Goal: Task Accomplishment & Management: Manage account settings

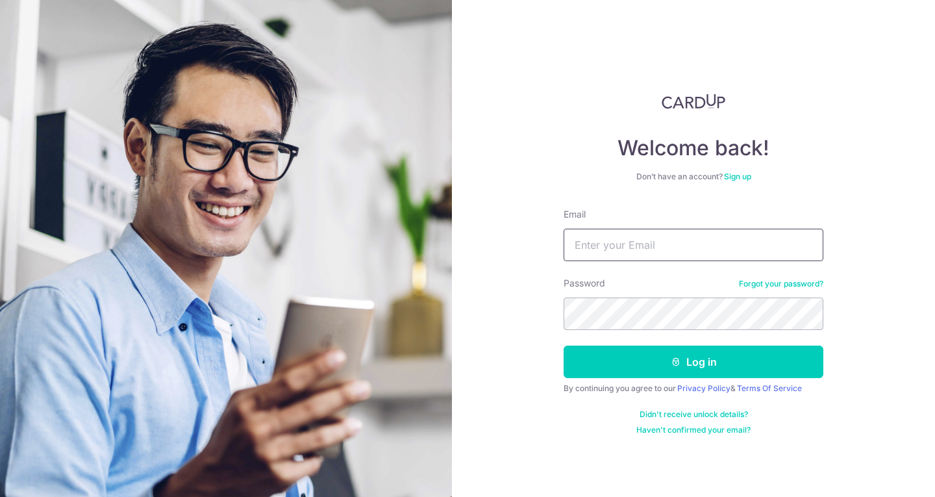
click at [631, 246] on input "Email" at bounding box center [694, 245] width 260 height 32
type input "KEANHONGLOH@GMAIL.COM"
click at [708, 294] on div "Password Forgot your password?" at bounding box center [694, 303] width 260 height 53
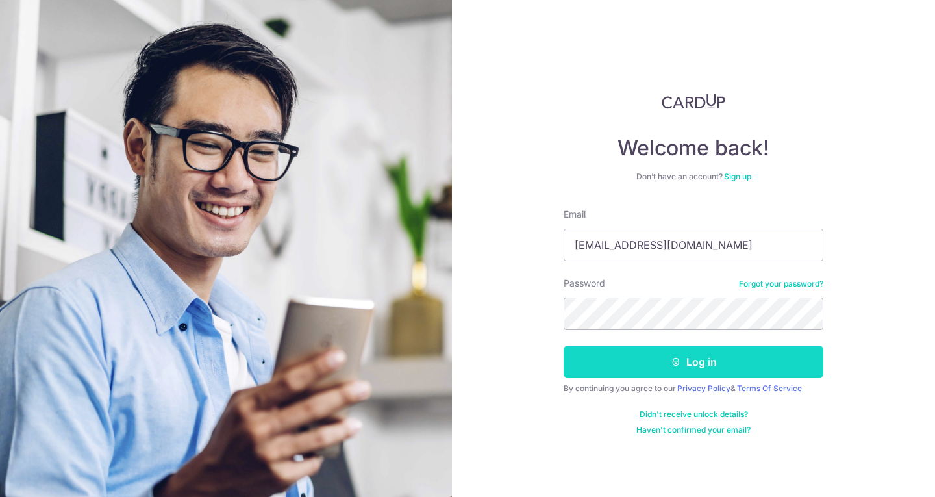
click at [720, 368] on button "Log in" at bounding box center [694, 362] width 260 height 32
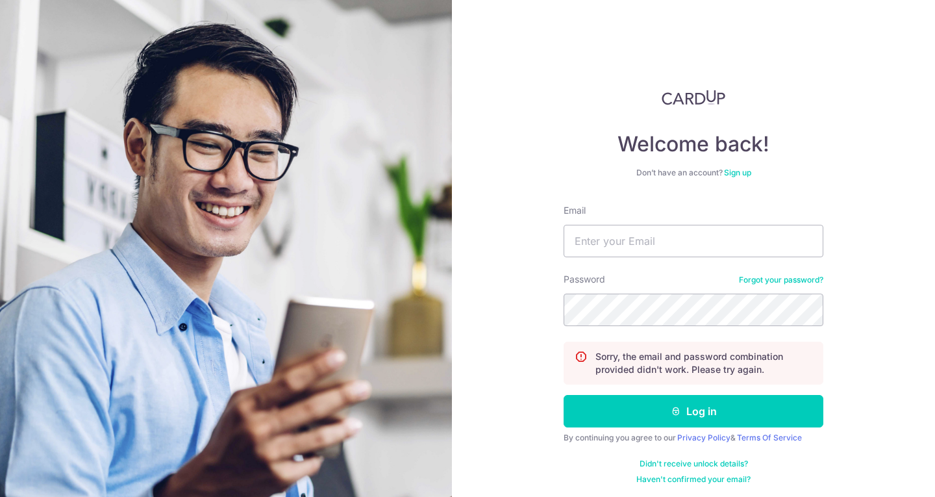
scroll to position [7, 0]
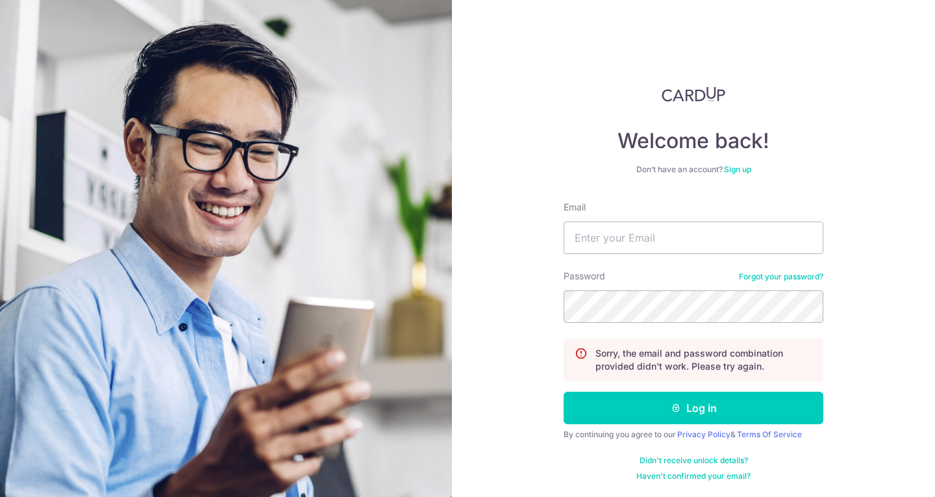
click at [644, 262] on form "Email Password Forgot your password? Sorry, the email and password combination …" at bounding box center [694, 341] width 260 height 281
click at [652, 228] on input "Email" at bounding box center [694, 238] width 260 height 32
click at [514, 314] on div "Welcome back! Don’t have an account? Sign up Email Password Forgot your passwor…" at bounding box center [693, 248] width 483 height 497
